Goal: Task Accomplishment & Management: Manage account settings

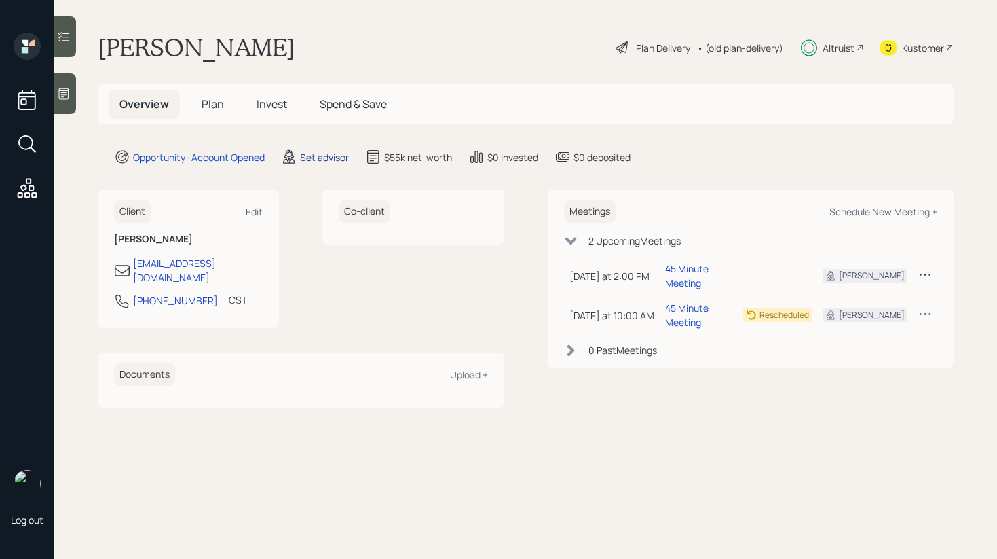
click at [316, 151] on div "Set advisor" at bounding box center [324, 157] width 49 height 14
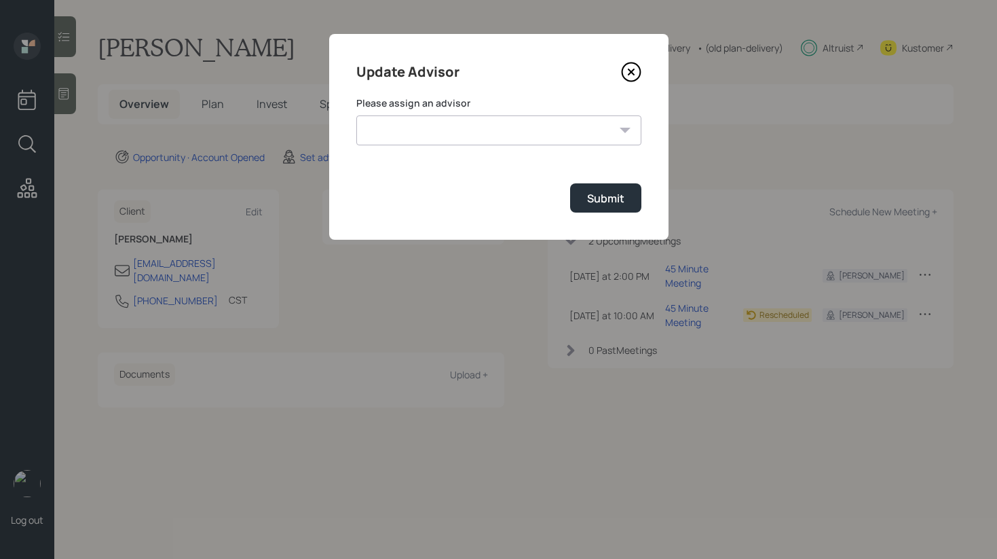
click at [606, 126] on select "[PERSON_NAME] [PERSON_NAME] End [PERSON_NAME] [PERSON_NAME] [PERSON_NAME] [PERS…" at bounding box center [498, 130] width 285 height 30
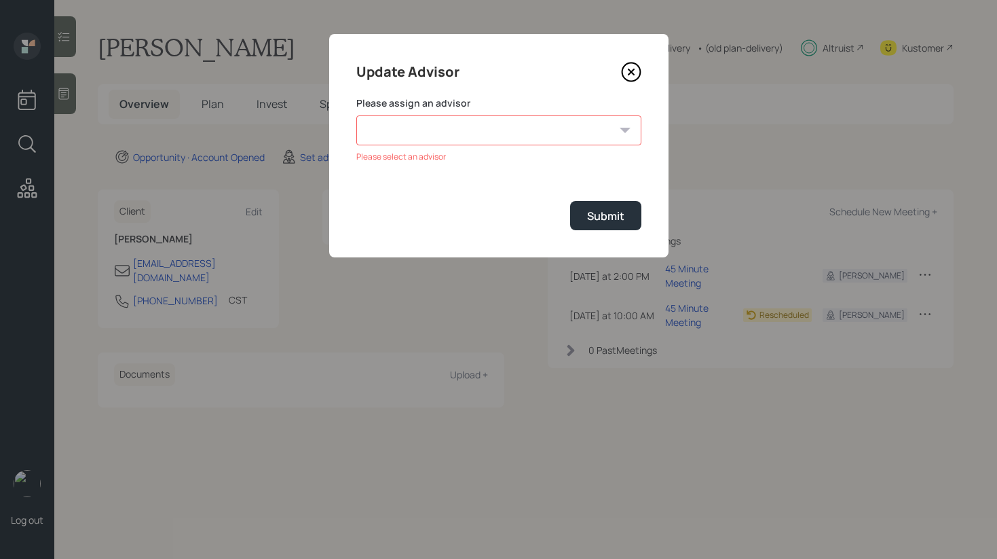
click at [634, 67] on icon at bounding box center [631, 72] width 20 height 20
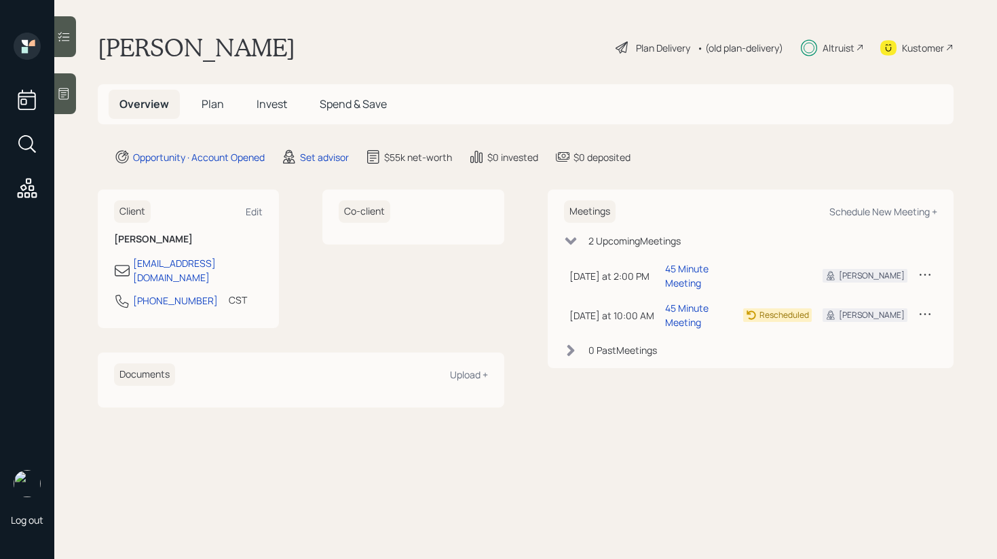
click at [208, 108] on span "Plan" at bounding box center [213, 103] width 22 height 15
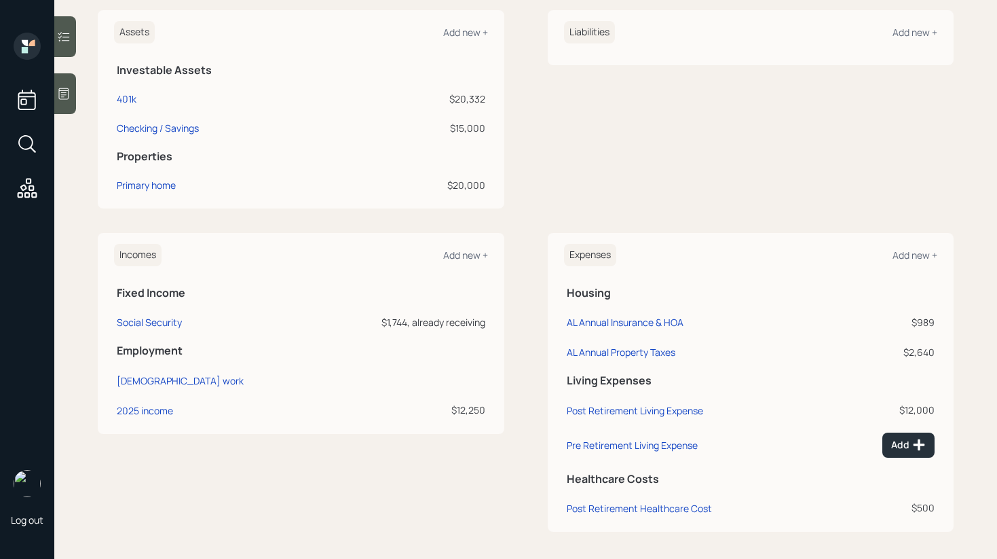
scroll to position [343, 0]
